Goal: Task Accomplishment & Management: Manage account settings

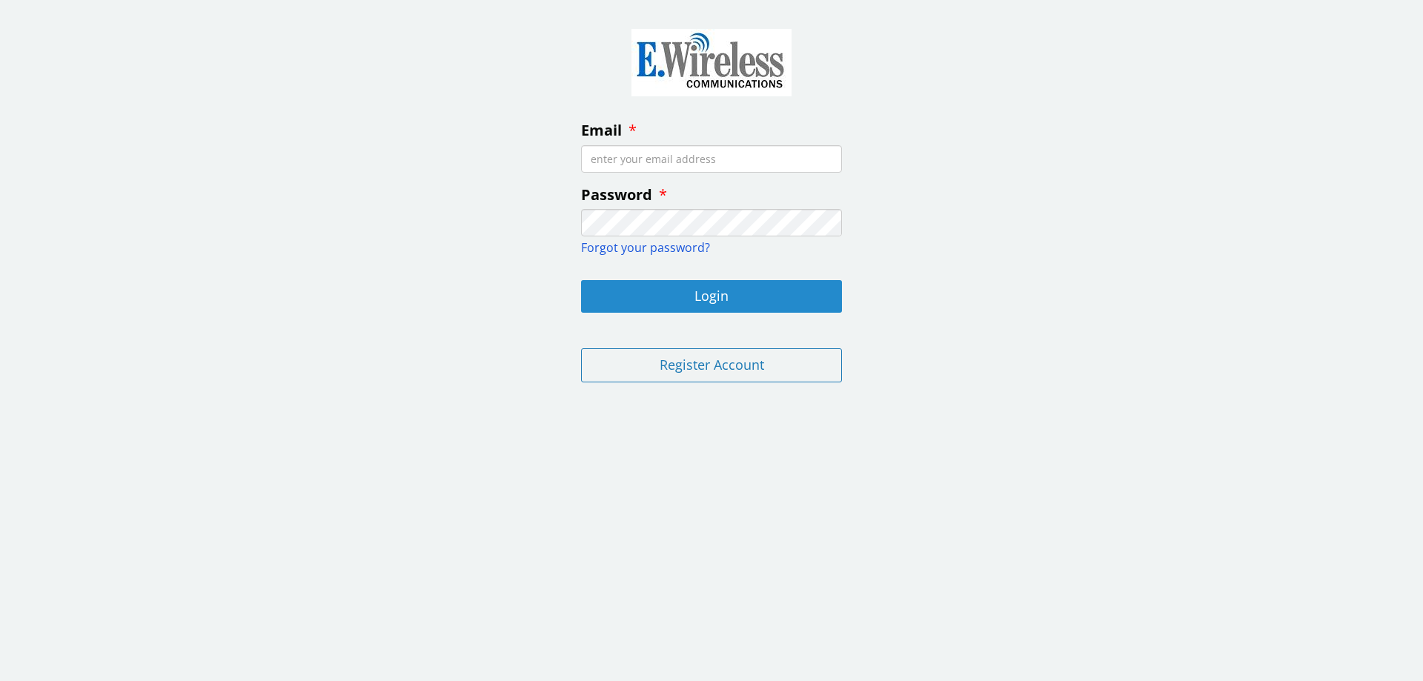
type input "[EMAIL_ADDRESS][DOMAIN_NAME]"
click at [695, 297] on button "Login" at bounding box center [711, 296] width 261 height 33
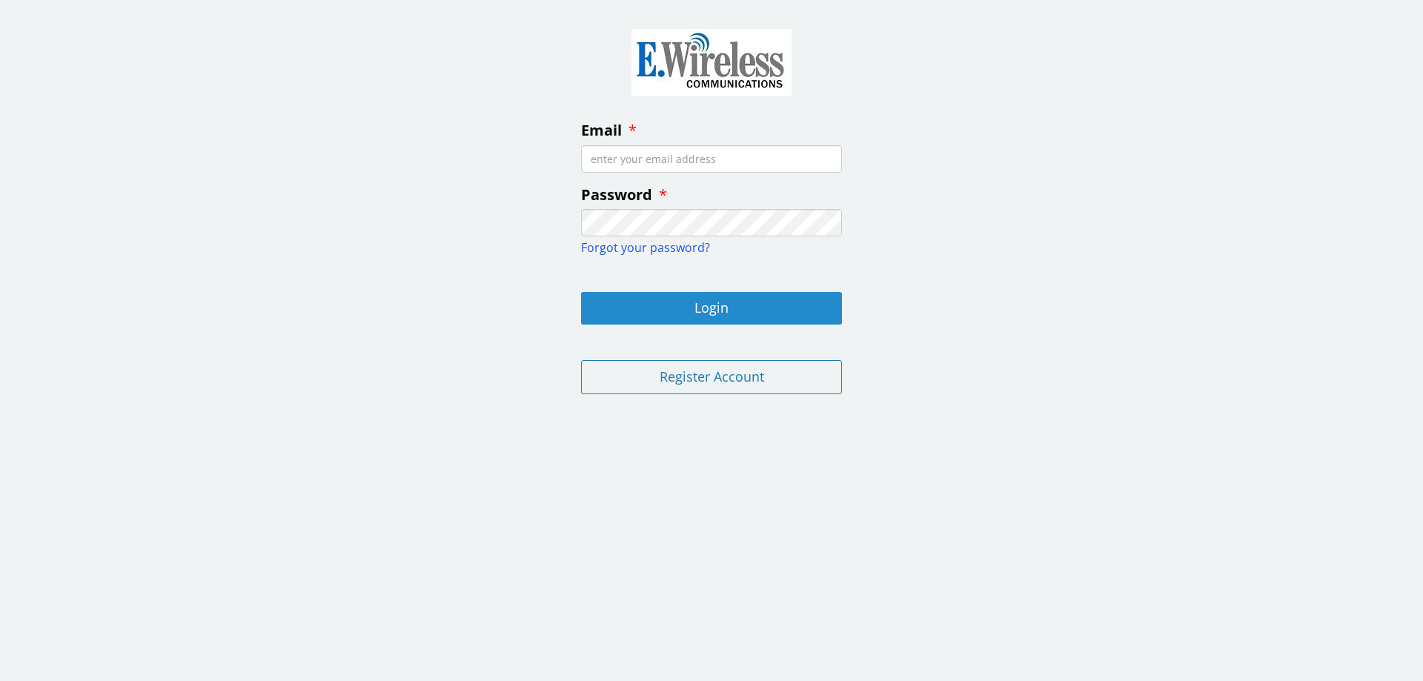
type input "[EMAIL_ADDRESS][DOMAIN_NAME]"
click at [695, 297] on button "Login" at bounding box center [711, 308] width 261 height 33
